Goal: Check status: Check status

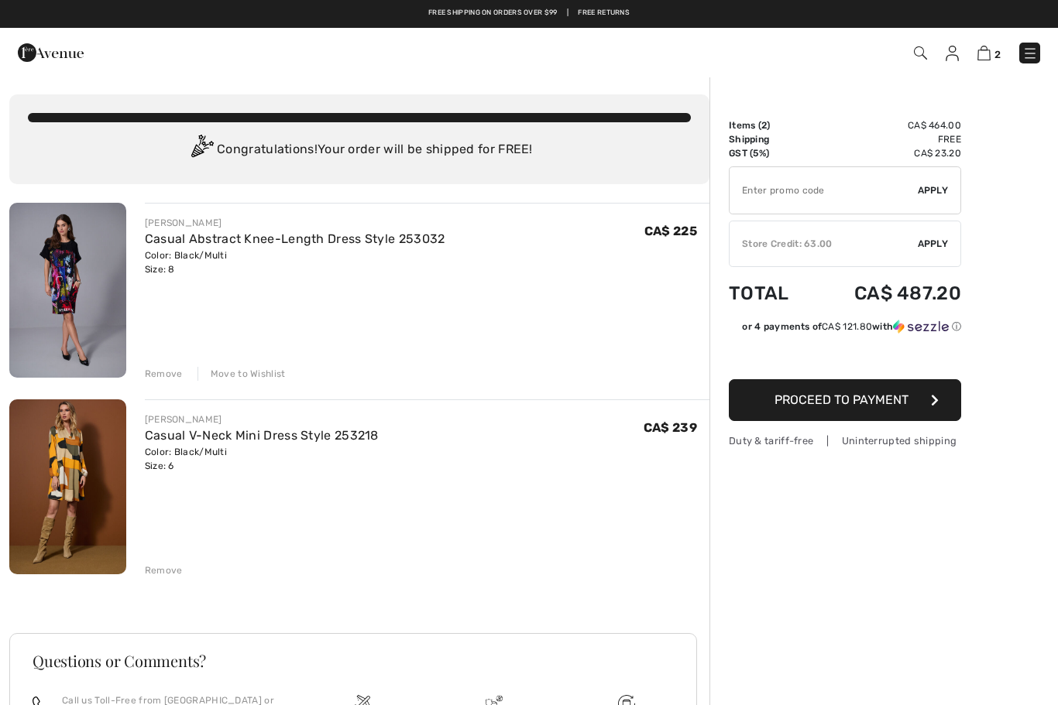
click at [1031, 51] on img at bounding box center [1029, 53] width 15 height 15
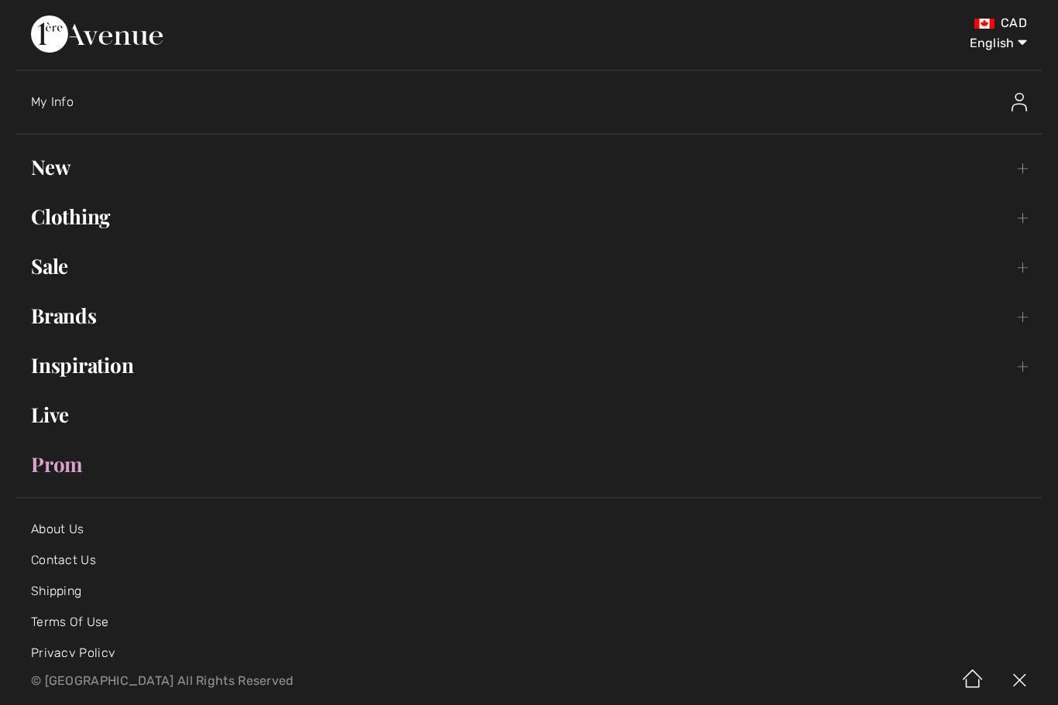
click at [59, 98] on span "My Info" at bounding box center [52, 101] width 43 height 15
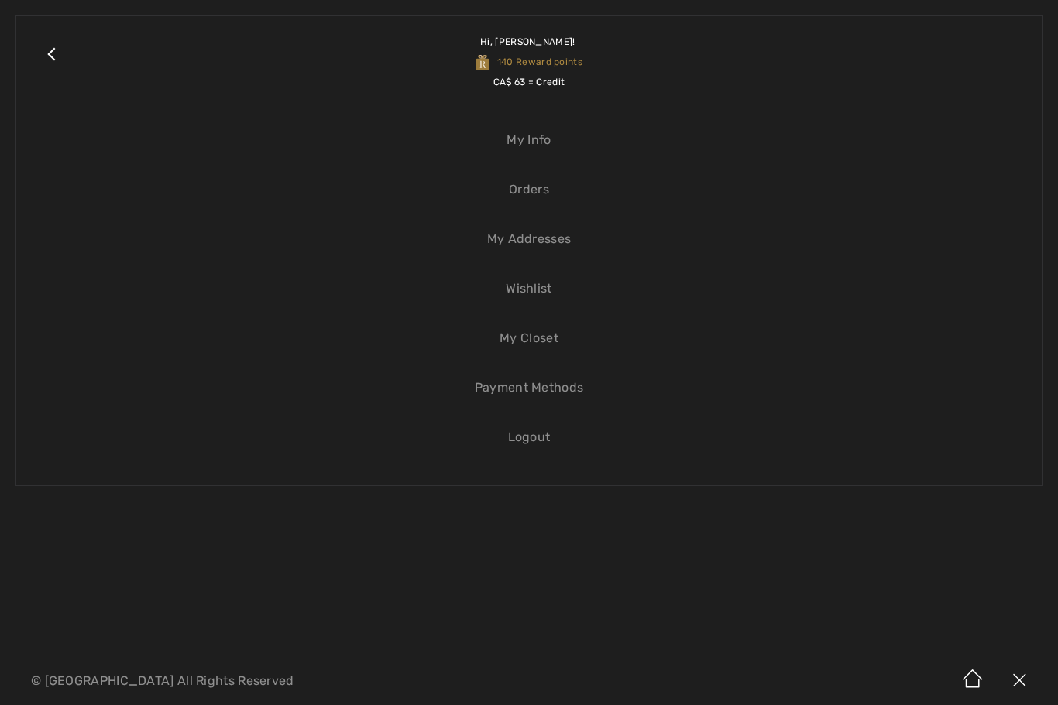
click at [530, 198] on link "Orders" at bounding box center [529, 190] width 994 height 34
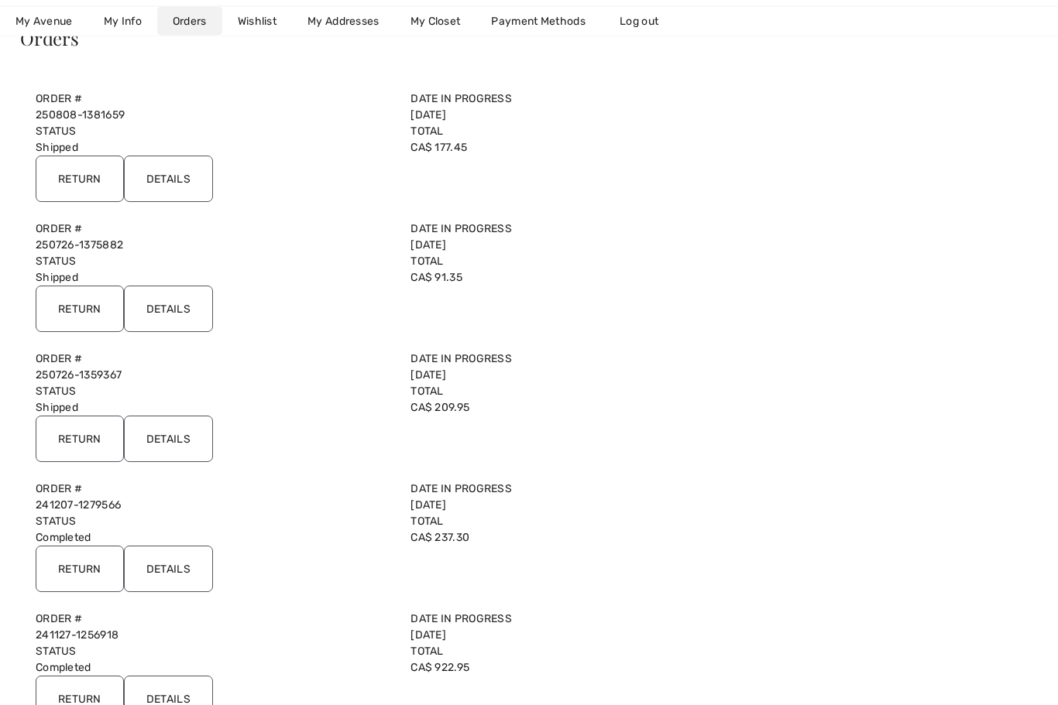
scroll to position [143, 0]
click at [171, 303] on input "Details" at bounding box center [168, 309] width 89 height 46
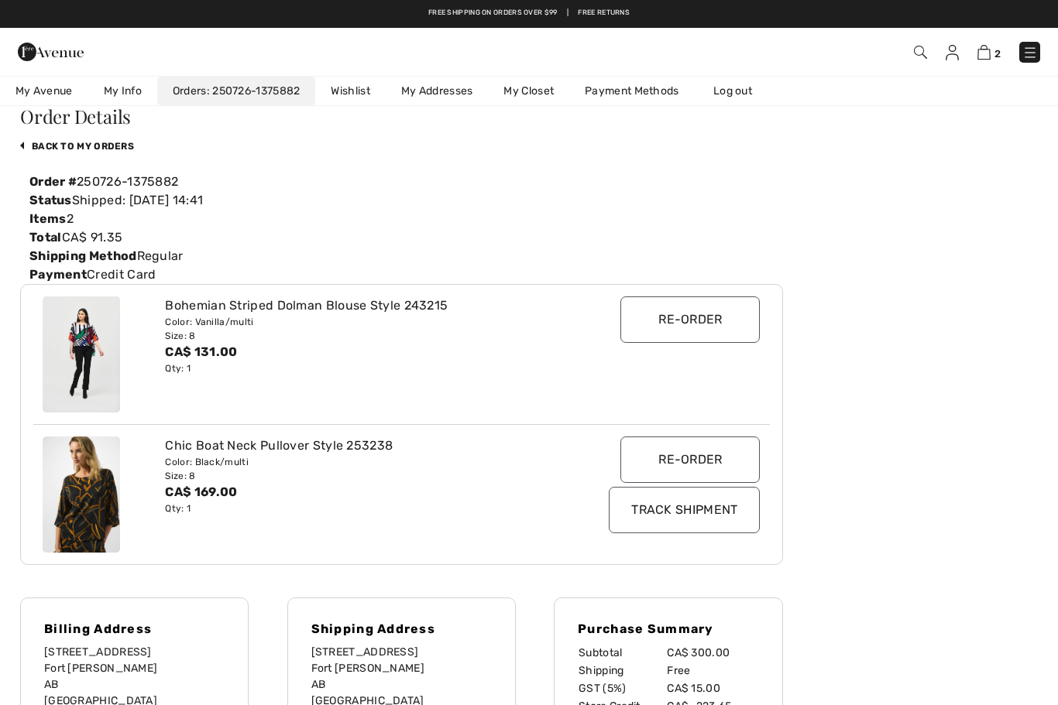
scroll to position [0, 0]
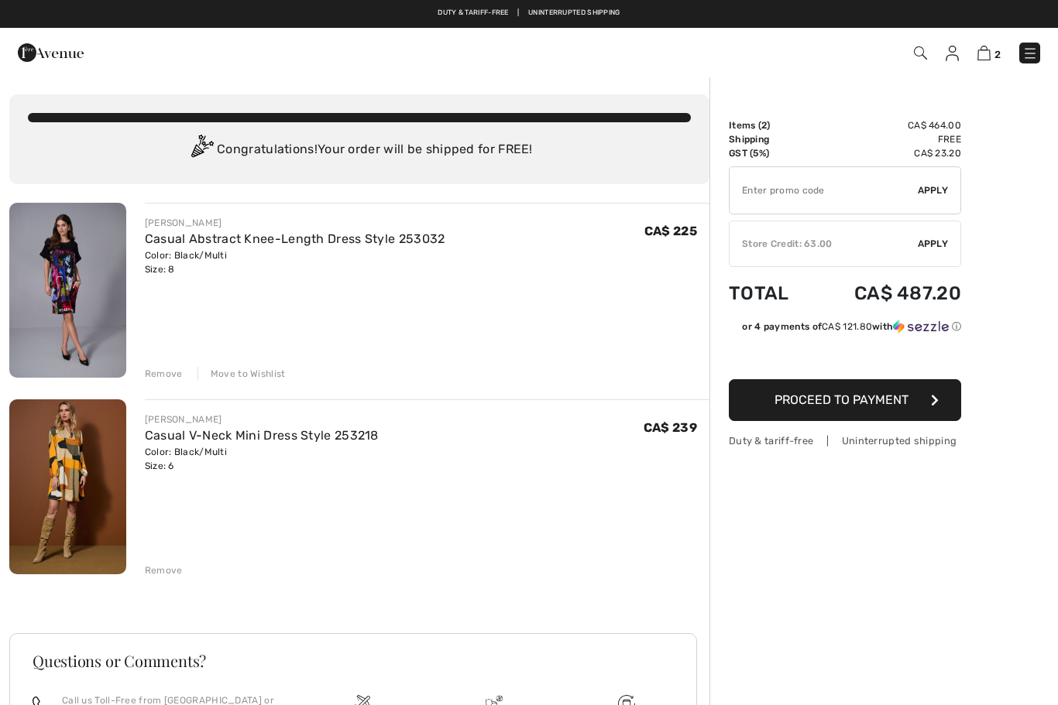
click at [68, 50] on img at bounding box center [51, 52] width 66 height 31
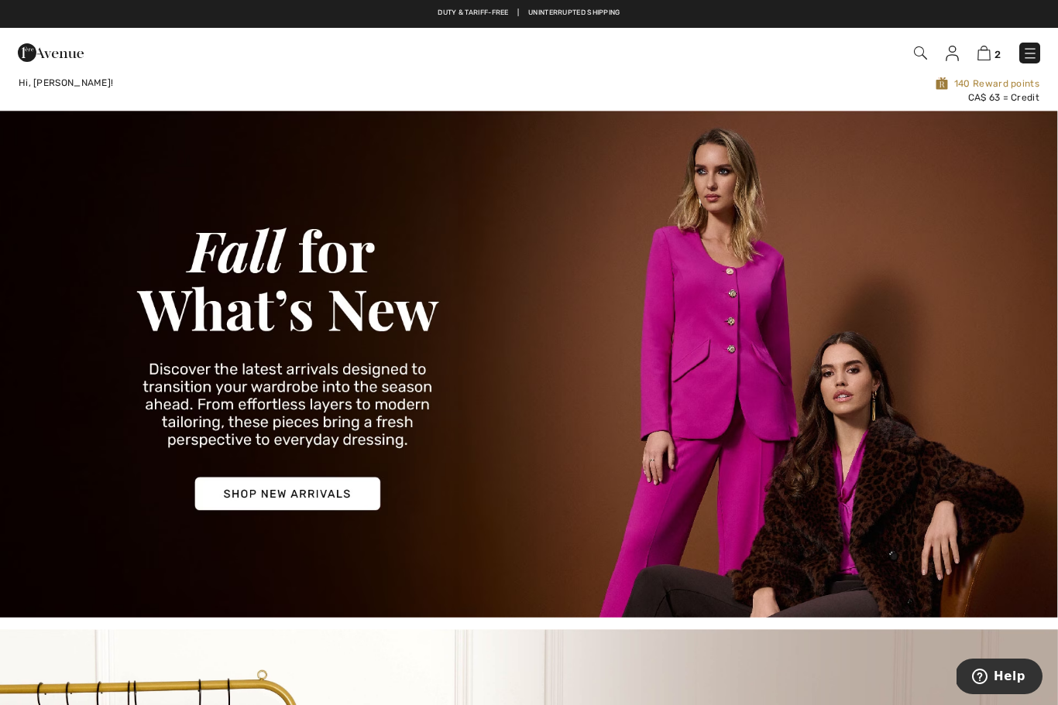
click at [31, 46] on img at bounding box center [51, 52] width 66 height 31
click at [60, 49] on img at bounding box center [51, 52] width 66 height 31
click at [56, 52] on img at bounding box center [51, 52] width 66 height 31
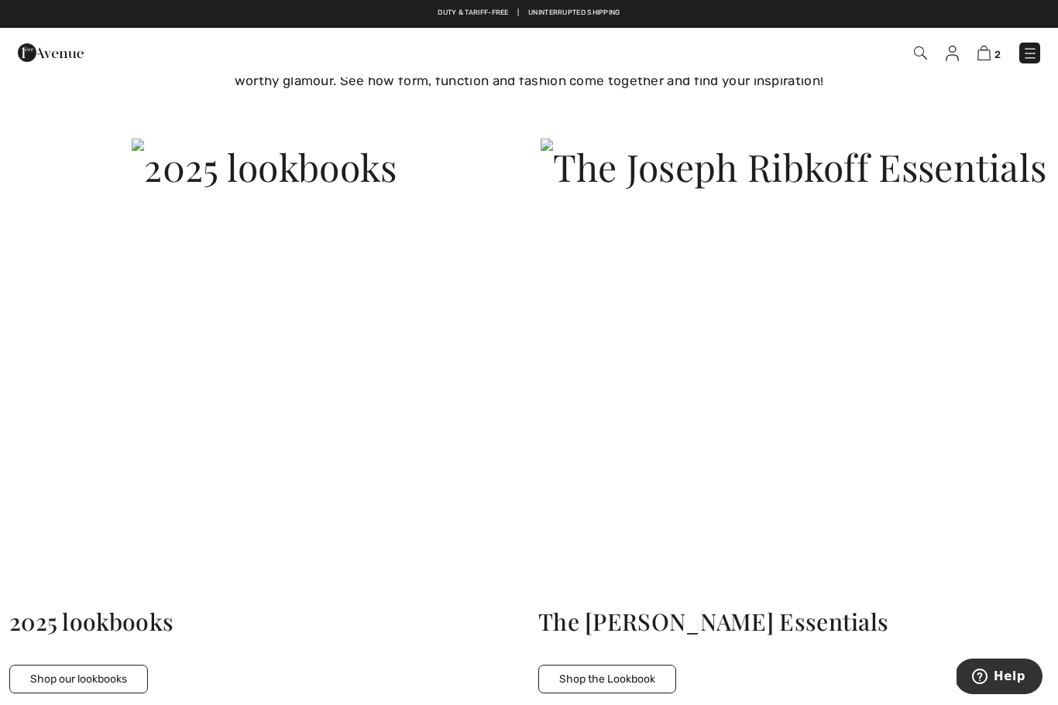
scroll to position [3580, 0]
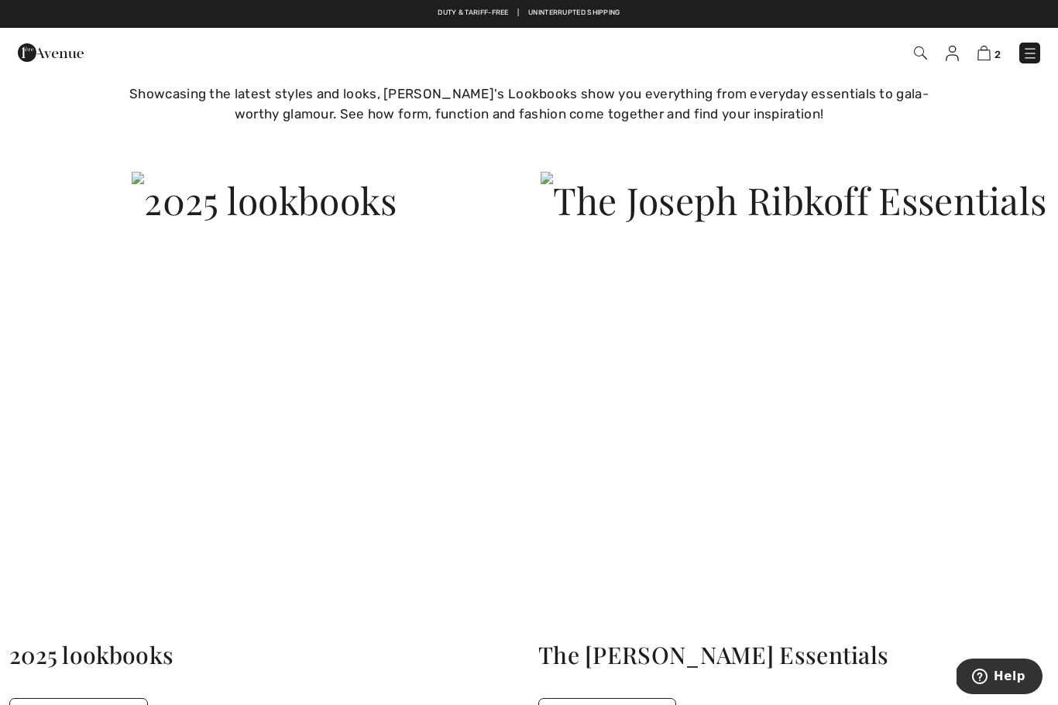
click at [1031, 53] on img at bounding box center [1029, 53] width 15 height 15
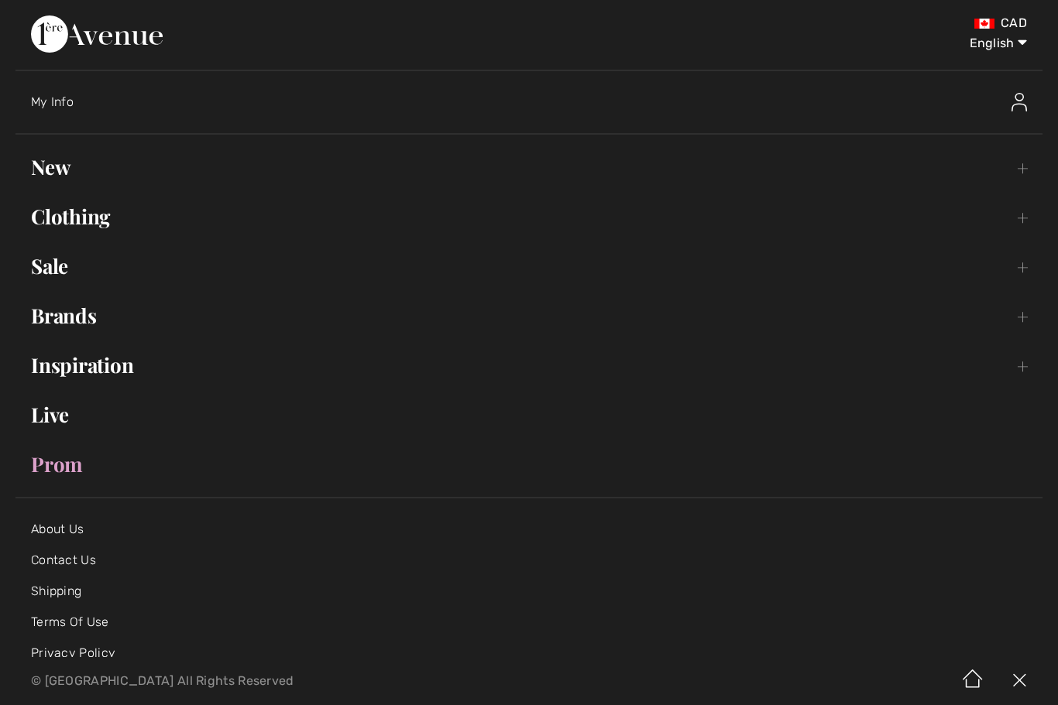
click at [57, 99] on span "My Info" at bounding box center [52, 101] width 43 height 15
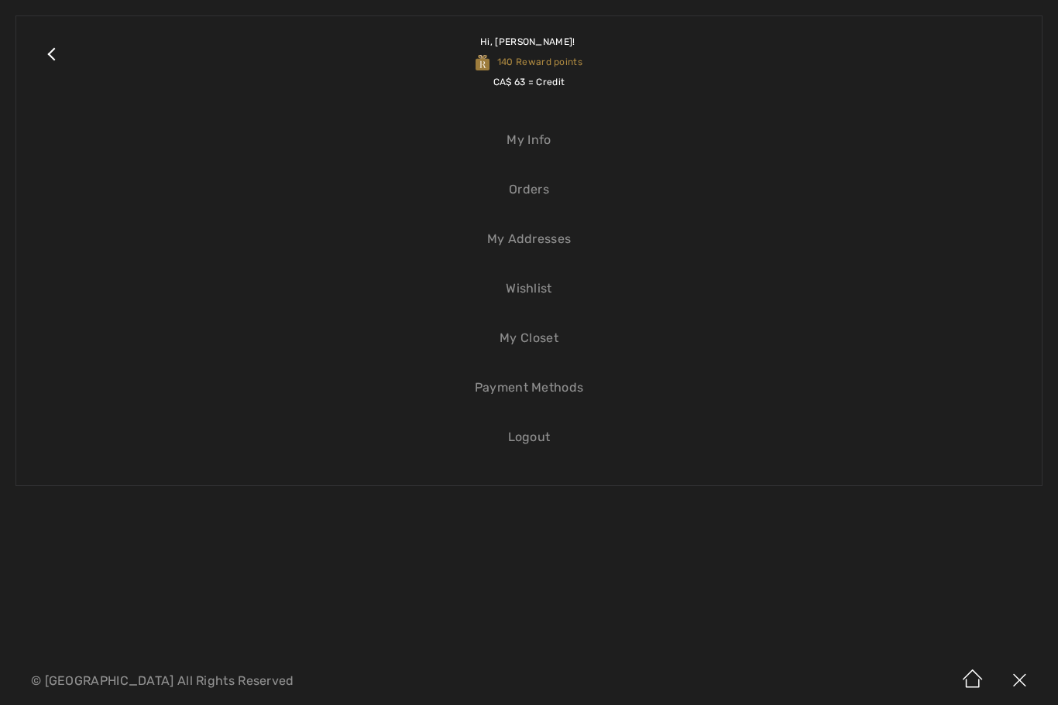
click at [535, 190] on link "Orders" at bounding box center [529, 190] width 994 height 34
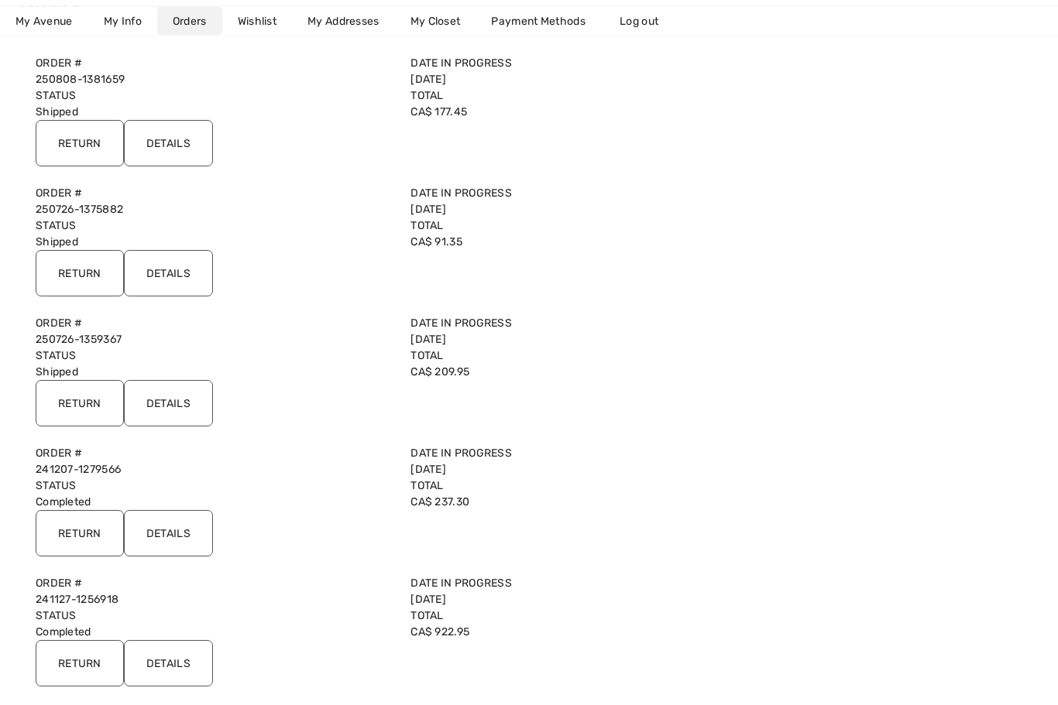
scroll to position [179, 0]
click at [171, 149] on input "Details" at bounding box center [168, 143] width 89 height 46
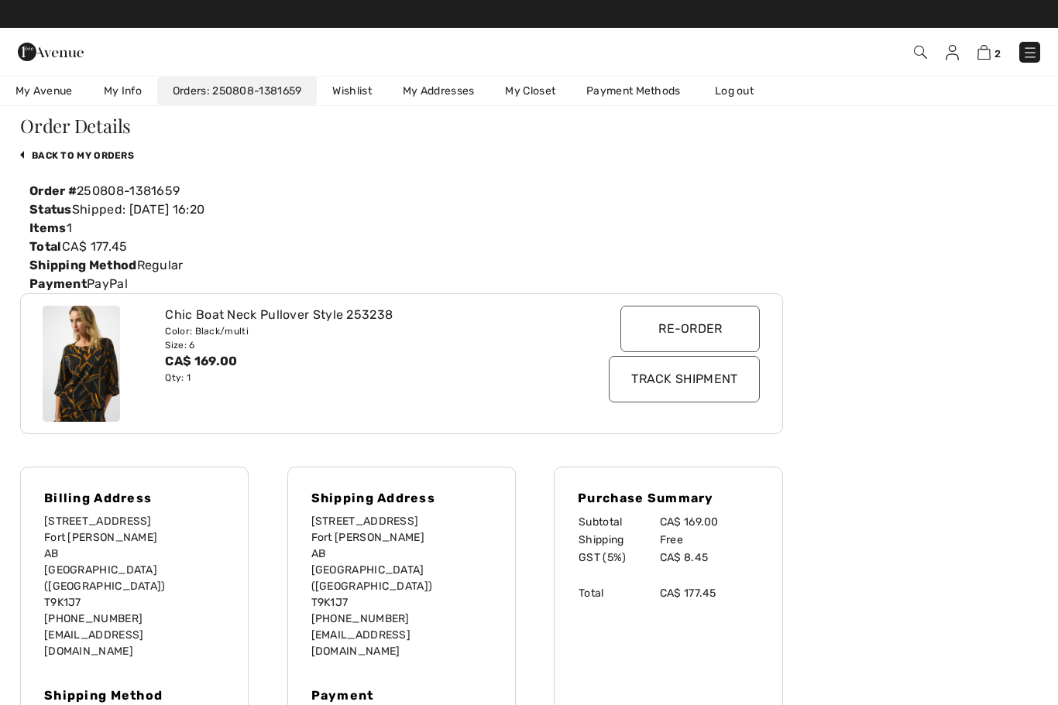
scroll to position [0, 0]
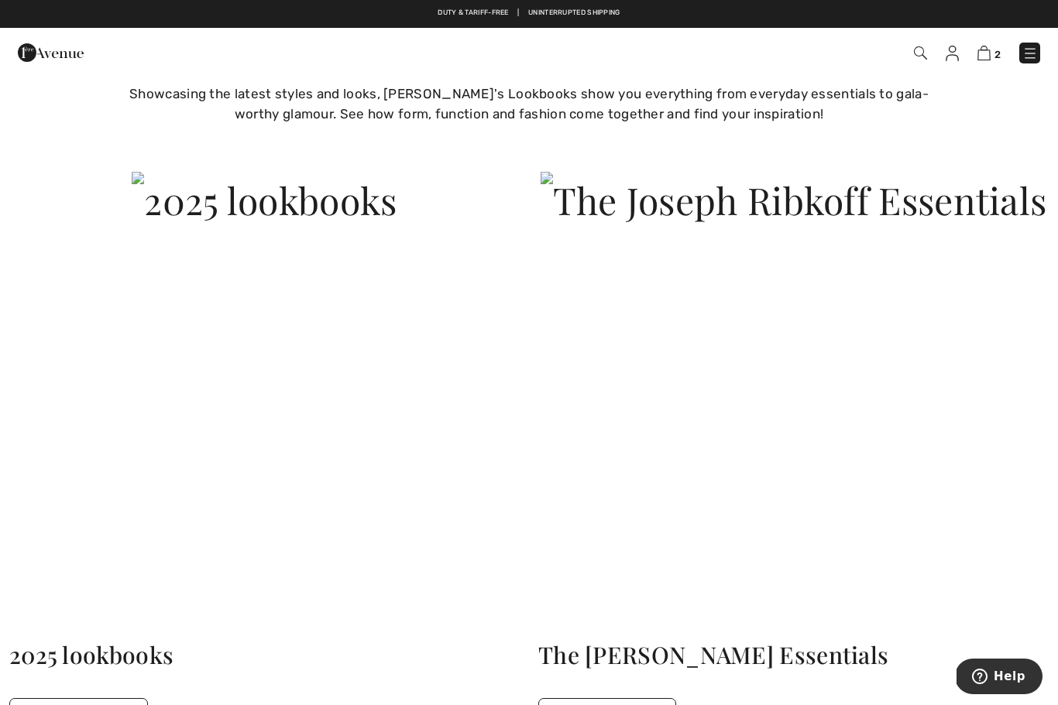
click at [1022, 52] on img at bounding box center [1029, 53] width 15 height 15
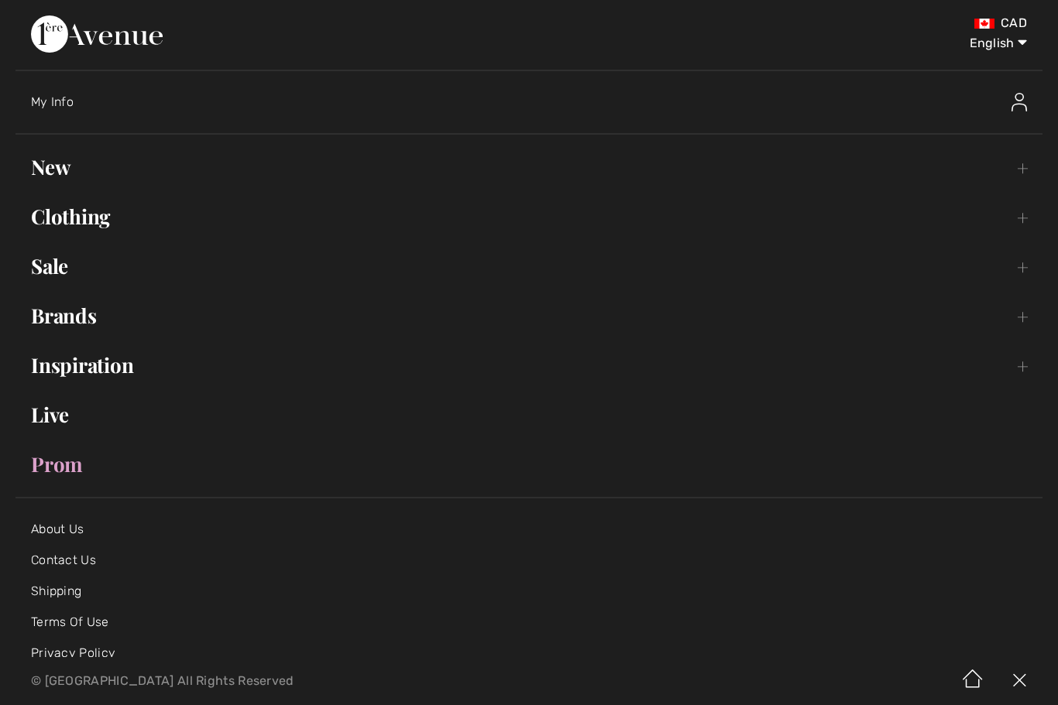
click at [63, 95] on span "My Info" at bounding box center [52, 101] width 43 height 15
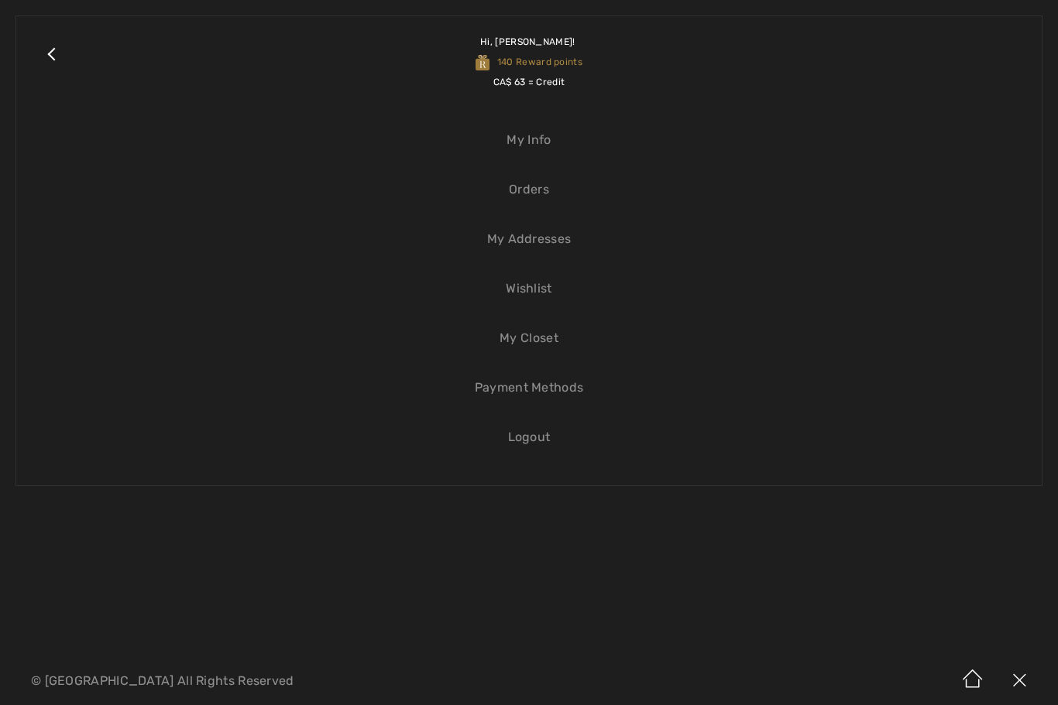
click at [538, 199] on link "Orders" at bounding box center [529, 190] width 994 height 34
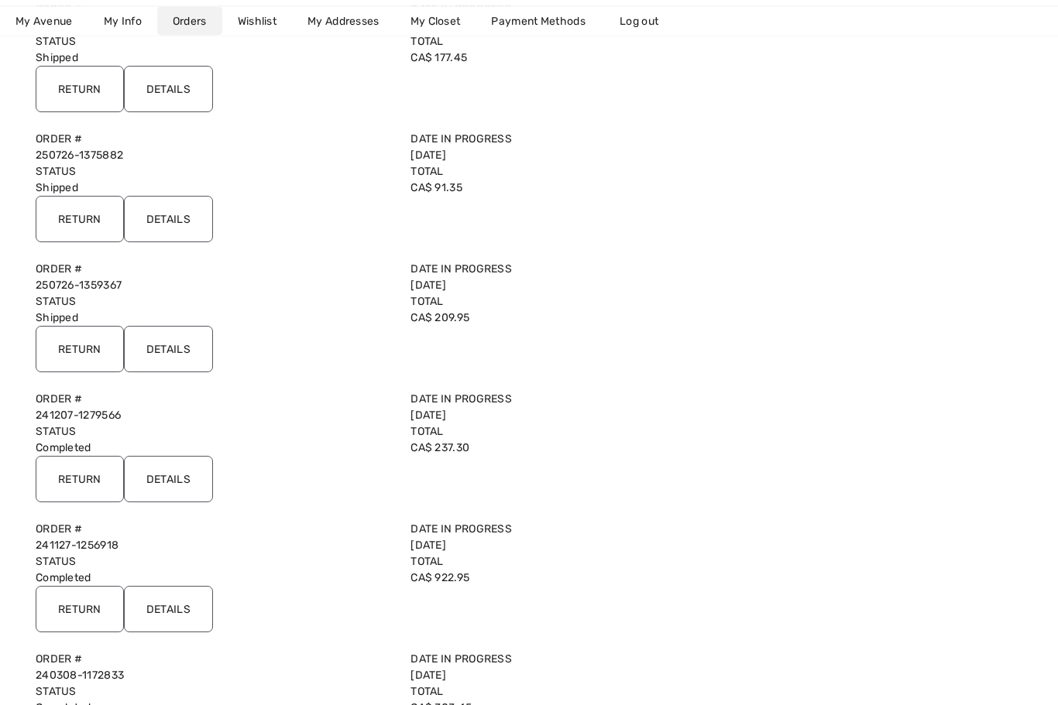
scroll to position [233, 0]
click at [183, 333] on input "Details" at bounding box center [168, 349] width 89 height 46
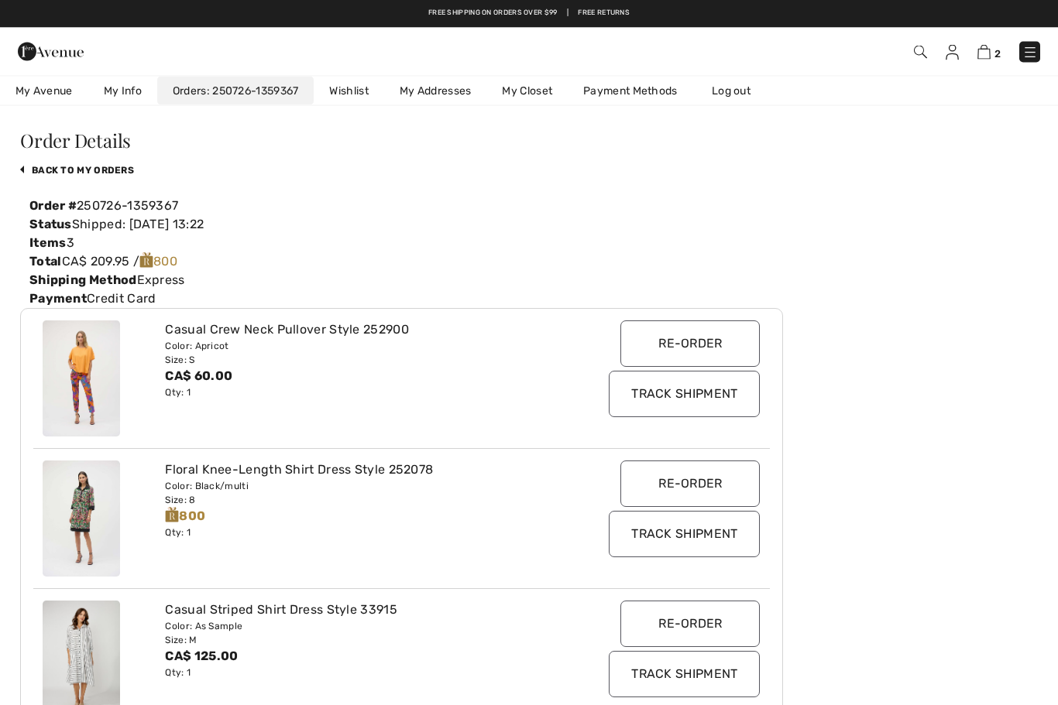
scroll to position [0, 0]
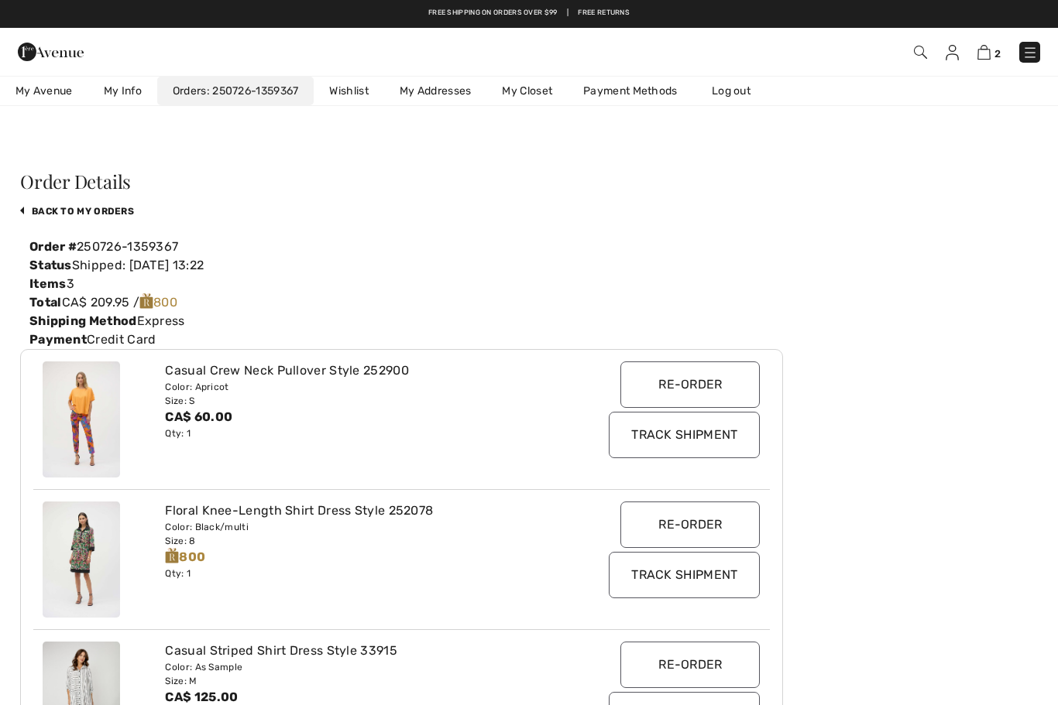
click at [983, 57] on img at bounding box center [983, 52] width 13 height 15
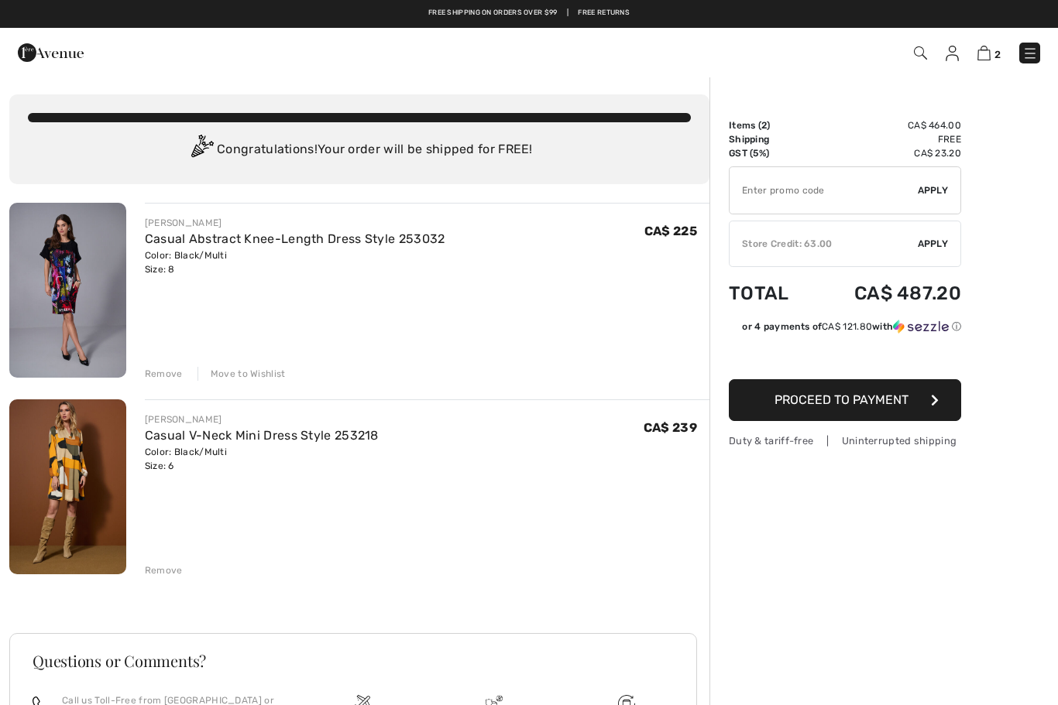
click at [68, 53] on img at bounding box center [51, 52] width 66 height 31
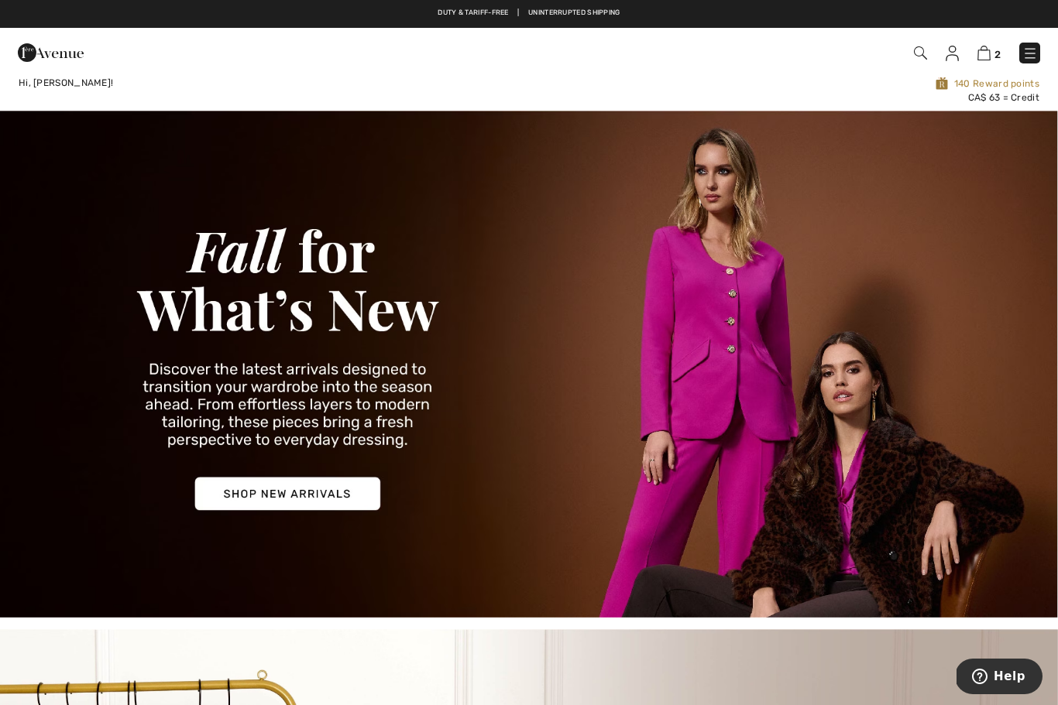
click at [963, 74] on div "2 Checkout" at bounding box center [529, 53] width 1058 height 50
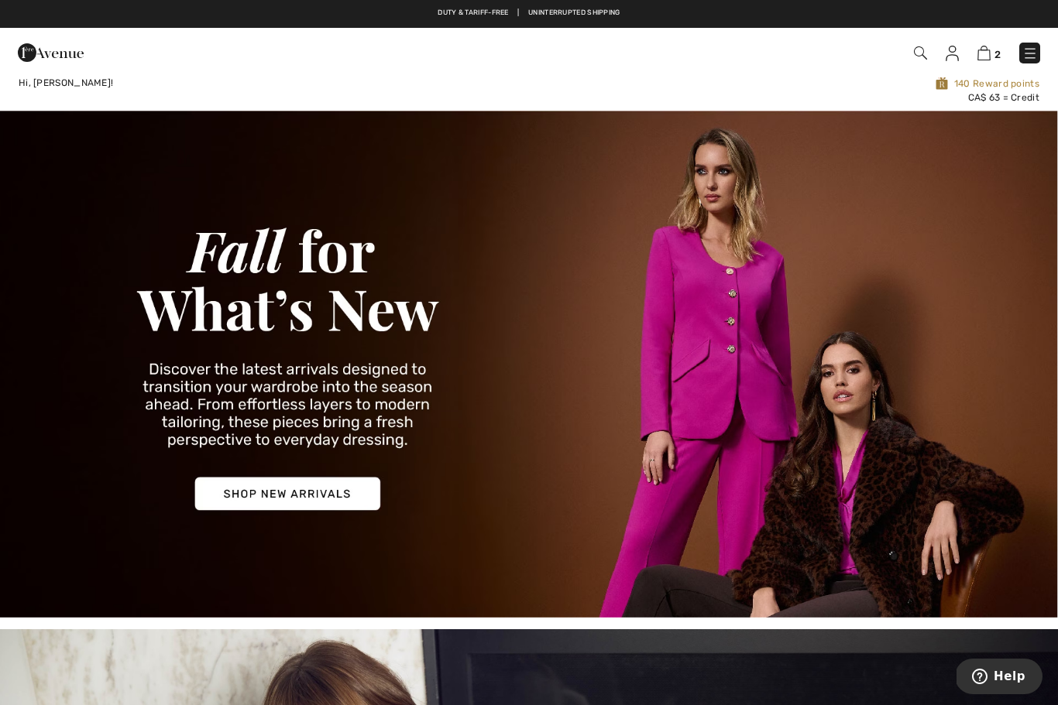
click at [974, 77] on span "140 Reward points" at bounding box center [745, 83] width 588 height 15
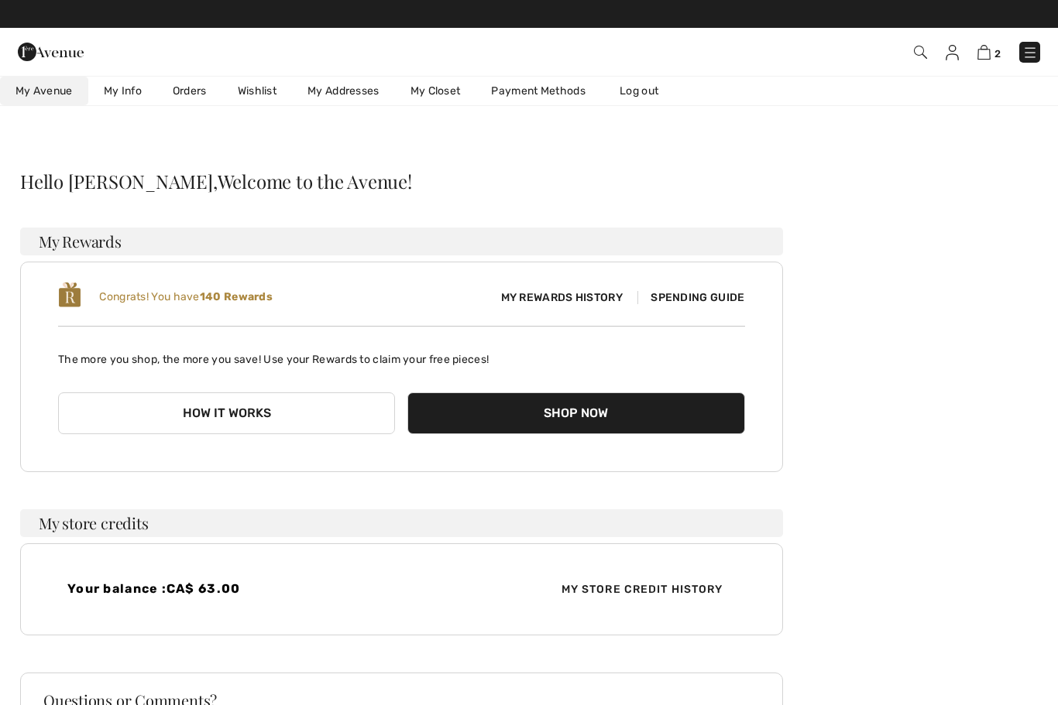
click at [565, 418] on button "Shop Now" at bounding box center [575, 414] width 337 height 42
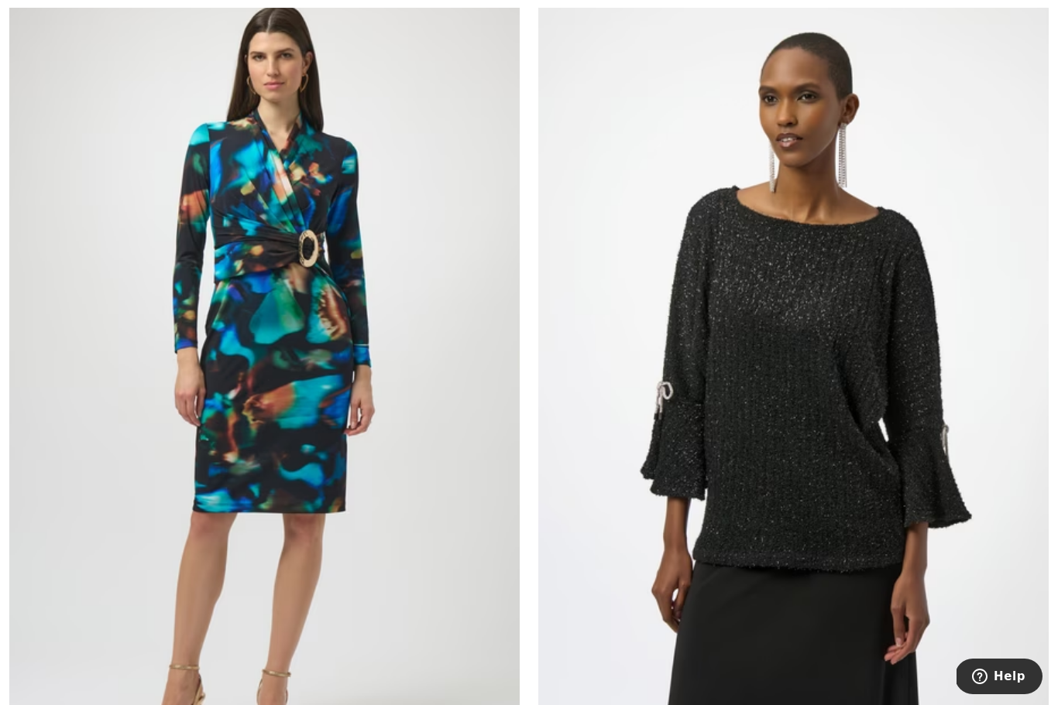
scroll to position [10464, 0]
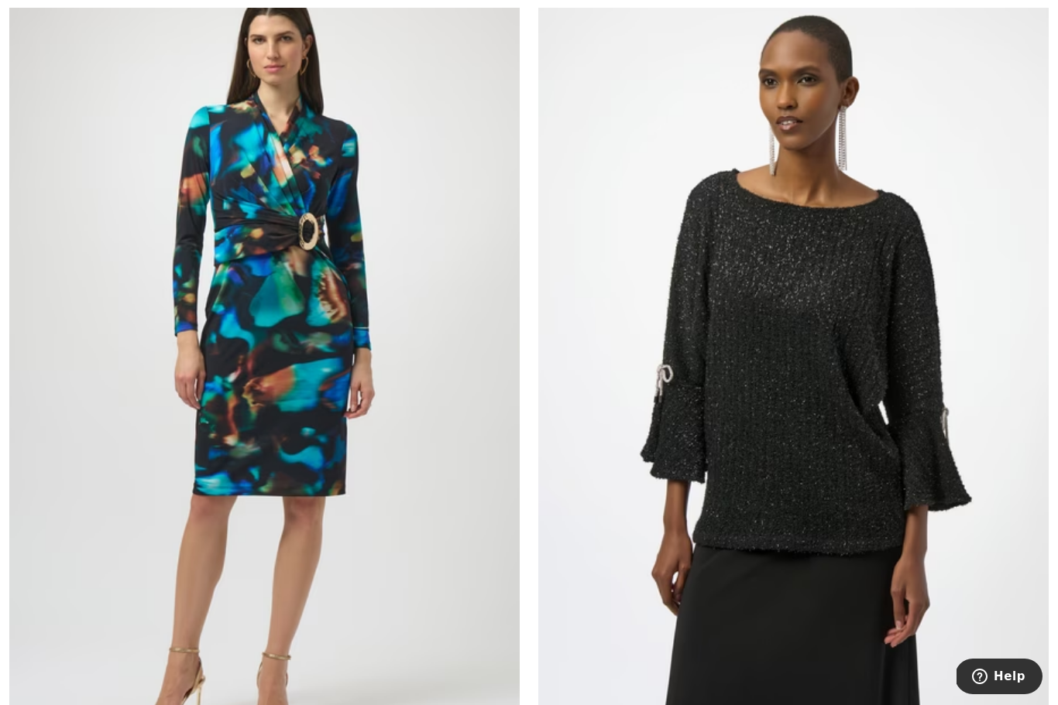
click at [302, 403] on img at bounding box center [264, 354] width 510 height 766
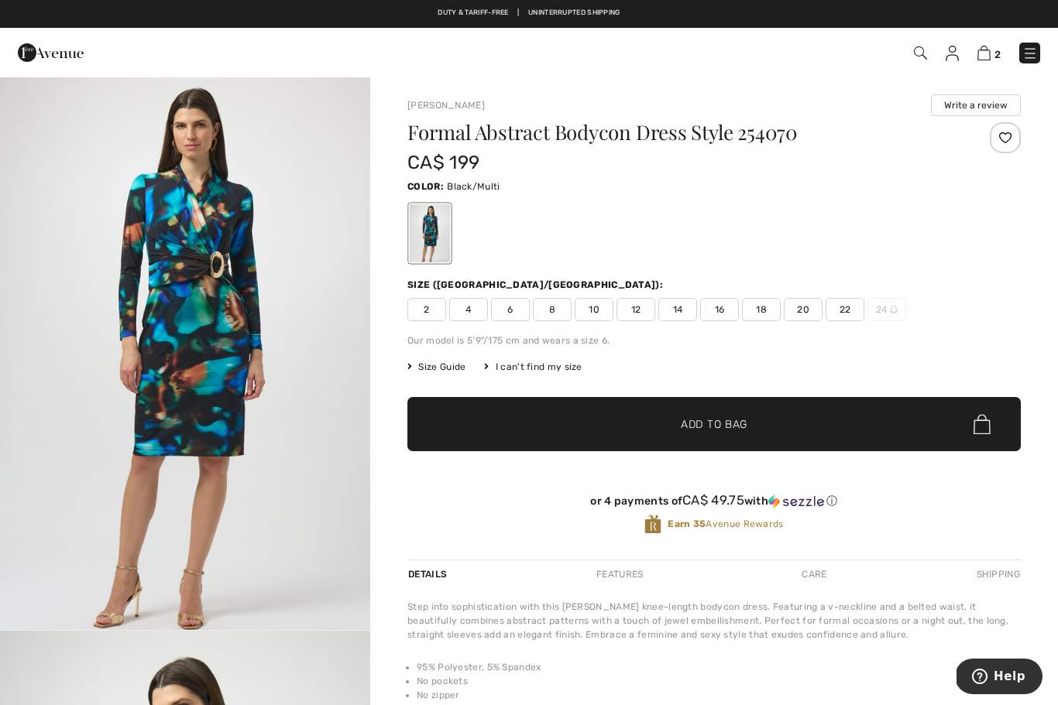
click at [990, 59] on img at bounding box center [983, 53] width 13 height 15
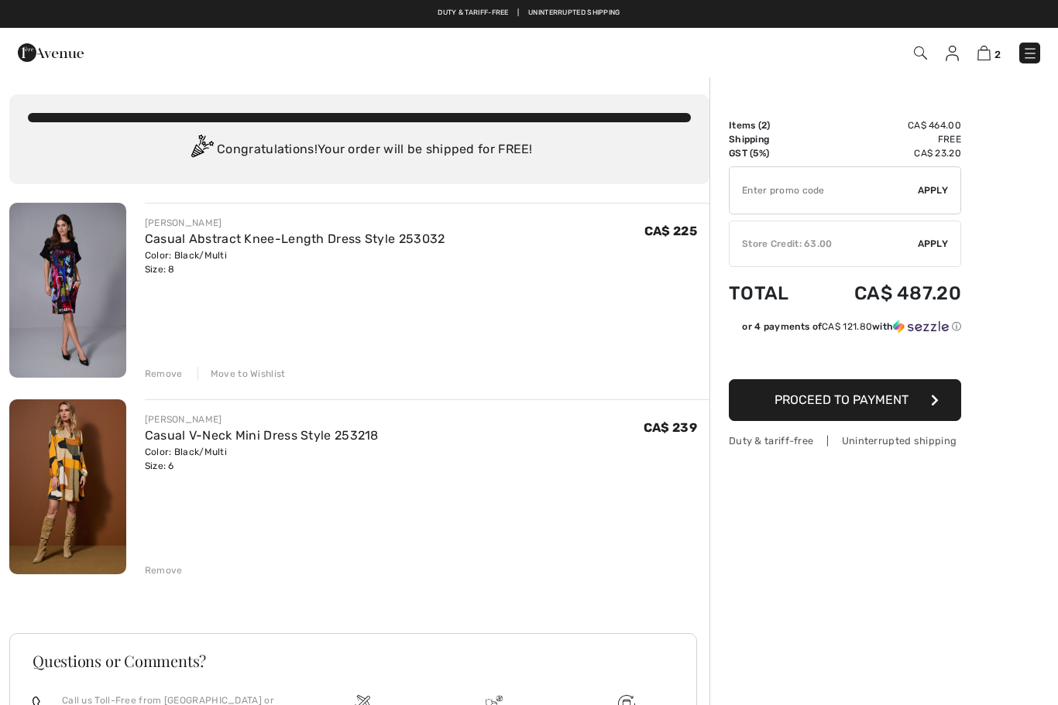
click at [82, 266] on img at bounding box center [67, 290] width 117 height 175
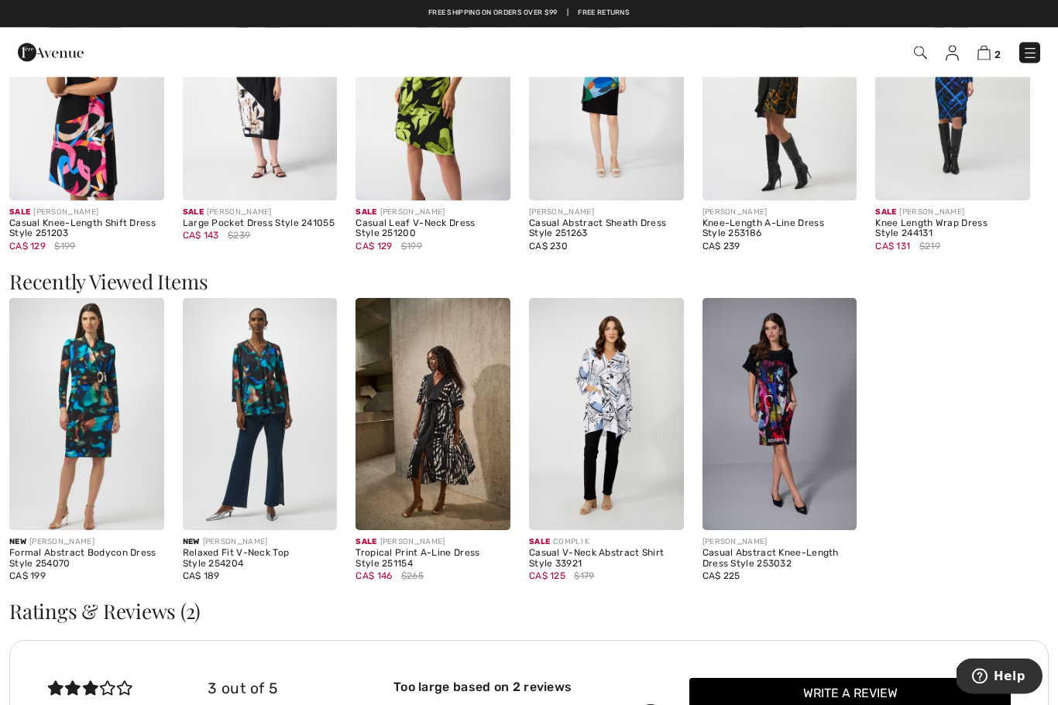
scroll to position [1381, 0]
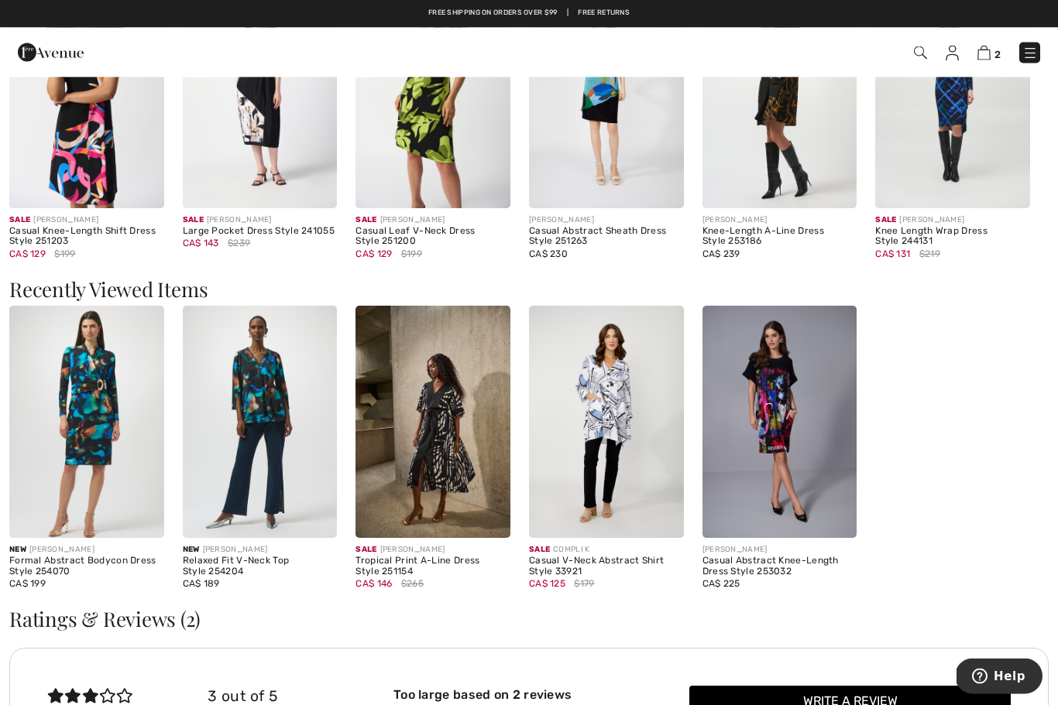
click at [88, 123] on img at bounding box center [86, 92] width 155 height 231
